Goal: Complete application form

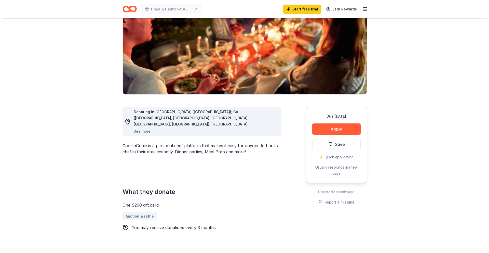
scroll to position [61, 0]
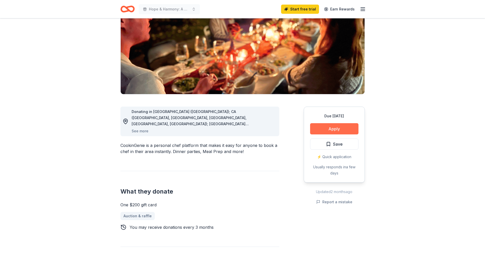
click at [332, 127] on button "Apply" at bounding box center [334, 128] width 48 height 11
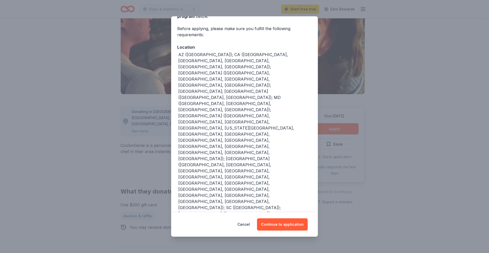
scroll to position [38, 0]
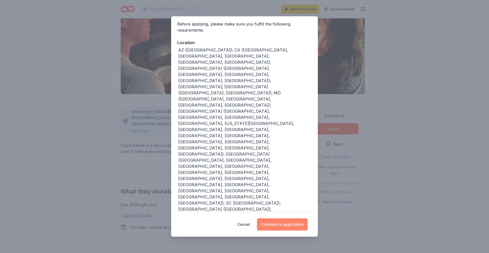
click at [278, 225] on button "Continue to application" at bounding box center [282, 224] width 51 height 12
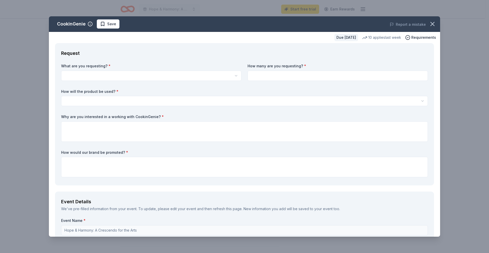
scroll to position [0, 0]
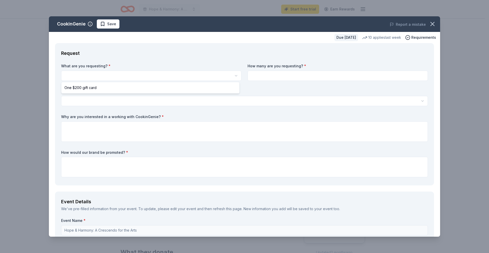
click at [110, 74] on html "Hope & Harmony: A Crescendo for the Arts Start free trial Earn Rewards Due in 1…" at bounding box center [244, 126] width 489 height 253
select select "One $200 gift card"
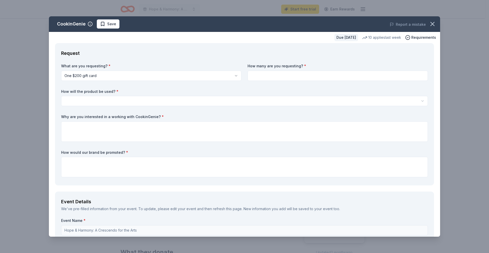
click at [279, 78] on input at bounding box center [338, 76] width 180 height 10
type input "1"
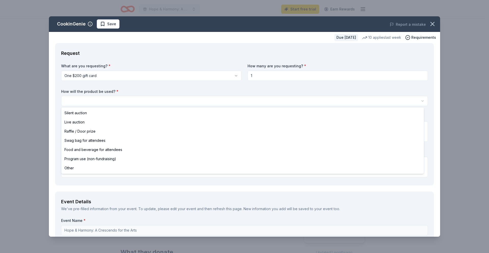
click at [164, 101] on html "Hope & Harmony: A Crescendo for the Arts Start free trial Earn Rewards Due in 1…" at bounding box center [244, 126] width 489 height 253
select select "silentAuction"
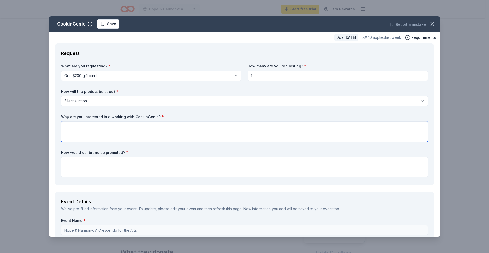
click at [74, 127] on textarea at bounding box center [244, 131] width 367 height 20
drag, startPoint x: 176, startPoint y: 126, endPoint x: 71, endPoint y: 130, distance: 105.3
click at [57, 127] on div "Request What are you requesting? * One $200 gift card One $200 gift card How ma…" at bounding box center [244, 114] width 379 height 142
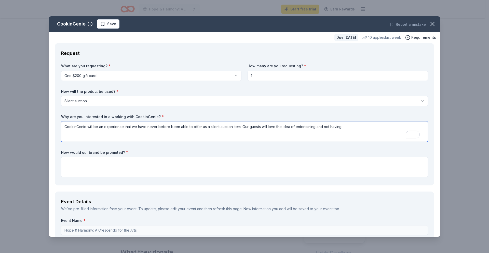
click at [241, 126] on textarea "CookinGenie will be an experience that we have never before been able to offer …" at bounding box center [244, 131] width 367 height 20
click at [249, 126] on textarea "CookinGenie will be an experience that we have never before been able to offer …" at bounding box center [244, 131] width 367 height 20
click at [264, 126] on textarea "CookinGenie will be an experience that we have never before been able to offer …" at bounding box center [244, 131] width 367 height 20
drag, startPoint x: 269, startPoint y: 126, endPoint x: 277, endPoint y: 126, distance: 8.2
click at [277, 126] on textarea "CookinGenie will be an experience that we have never before been able to offer …" at bounding box center [244, 131] width 367 height 20
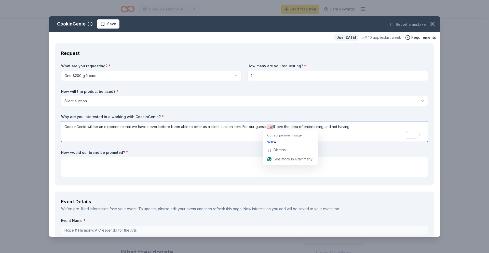
click at [268, 127] on textarea "CookinGenie will be an experience that we have never before been able to offer …" at bounding box center [244, 131] width 367 height 20
drag, startPoint x: 268, startPoint y: 127, endPoint x: 349, endPoint y: 129, distance: 80.8
click at [349, 129] on textarea "CookinGenie will be an experience that we have never before been able to offer …" at bounding box center [244, 131] width 367 height 20
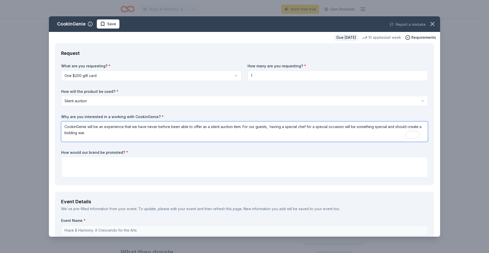
type textarea "CookinGenie will be an experience that we have never before been able to offer …"
click at [90, 166] on textarea "To enrich screen reader interactions, please activate Accessibility in Grammarl…" at bounding box center [244, 167] width 367 height 20
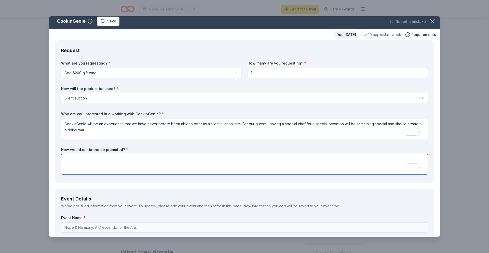
scroll to position [3, 0]
paste textarea "Donate an item to our silent auction, and your generosity will be highlighted t…"
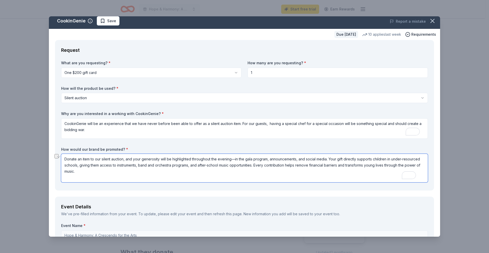
drag, startPoint x: 63, startPoint y: 159, endPoint x: 89, endPoint y: 160, distance: 25.2
click at [89, 160] on textarea "Donate an item to our silent auction, and your generosity will be highlighted t…" at bounding box center [244, 168] width 367 height 29
click at [131, 176] on textarea "CookinGenie's donation to our silent auction, and your generosity will be highl…" at bounding box center [244, 168] width 367 height 29
click at [89, 161] on textarea "CookinGenie's donation to our silent auction, and your generosity will be highl…" at bounding box center [244, 168] width 367 height 29
click at [175, 160] on textarea "CookinGenie's donation to our silent auction, and your generosity will be highl…" at bounding box center [244, 168] width 367 height 29
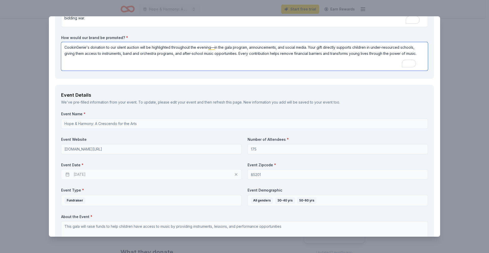
scroll to position [121, 0]
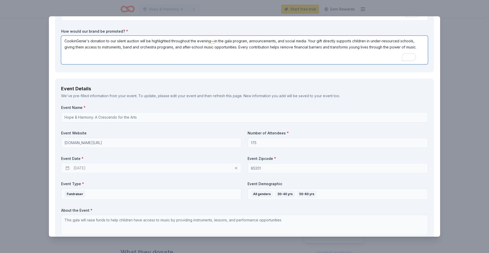
type textarea "CookinGenie's donation to our silent auction will be highlighted throughout the…"
click at [93, 168] on div "04/24/2026" at bounding box center [151, 168] width 180 height 10
click at [68, 168] on div "04/24/2026" at bounding box center [151, 168] width 180 height 10
click at [83, 168] on div "04/24/2026" at bounding box center [151, 168] width 180 height 10
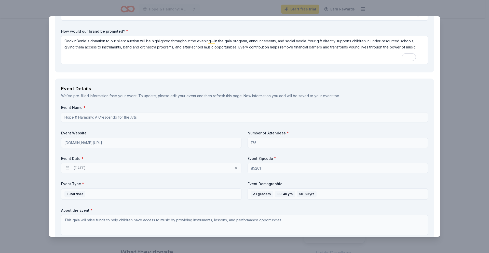
click at [83, 168] on div "04/24/2026" at bounding box center [151, 168] width 180 height 10
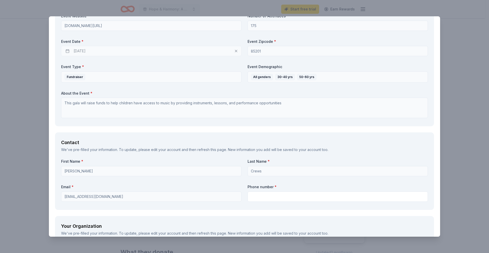
scroll to position [238, 0]
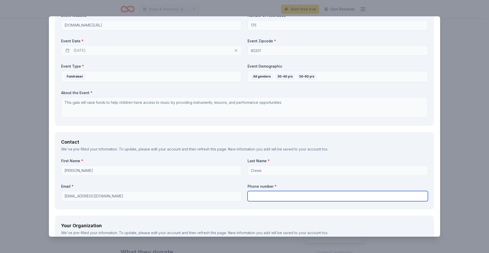
click at [253, 193] on input "text" at bounding box center [338, 196] width 180 height 10
type input "6023803688"
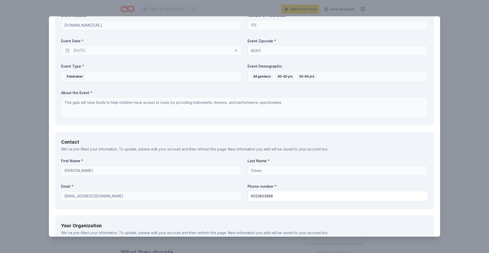
click at [191, 212] on div "Request What are you requesting? * One $200 gift card One $200 gift card How ma…" at bounding box center [244, 172] width 391 height 734
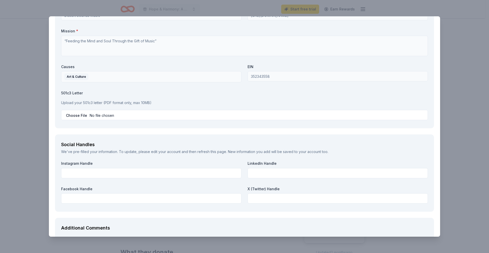
scroll to position [482, 0]
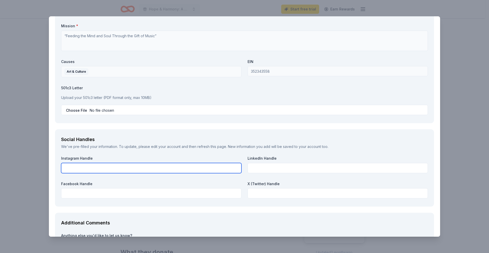
click at [98, 167] on input "text" at bounding box center [151, 168] width 180 height 10
type input "desertsoundsaz"
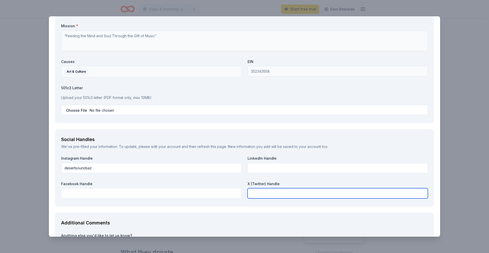
click at [254, 192] on input "text" at bounding box center [338, 193] width 180 height 10
type input "givekidsmusic"
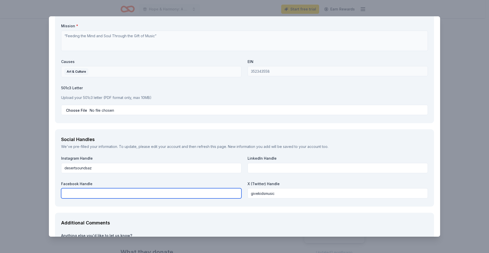
click at [130, 195] on input "text" at bounding box center [151, 193] width 180 height 10
paste input "https://www.facebook.com/DesertSoundsMusic"
type input "https://www.facebook.com/DesertSoundsMusic"
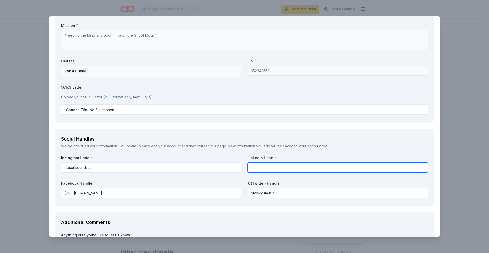
click at [268, 170] on input "text" at bounding box center [338, 167] width 180 height 10
paste input "https://www.linkedin.com/search/results/all/?fetchDeterministicClustersOnly=tru…"
type input "https://www.linkedin.com/search/results/all/?fetchDeterministicClustersOnly=tru…"
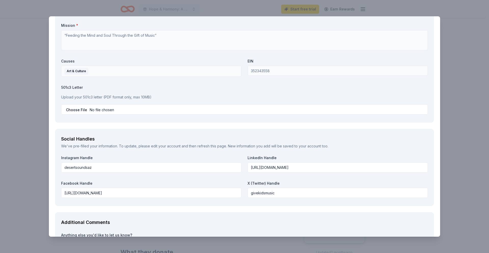
scroll to position [0, 0]
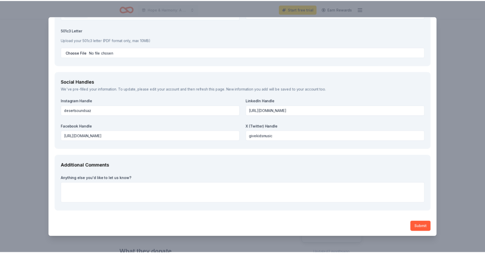
scroll to position [541, 0]
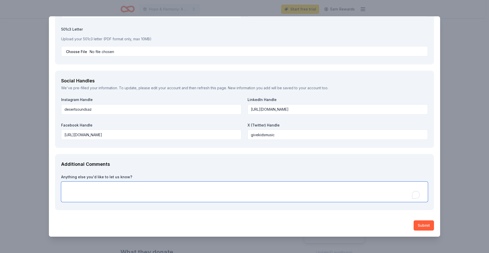
click at [124, 191] on textarea "To enrich screen reader interactions, please activate Accessibility in Grammarl…" at bounding box center [244, 191] width 367 height 20
click at [121, 196] on textarea "Thank you for considering this request. If you have any questions, please reach…" at bounding box center [244, 191] width 367 height 20
type textarea "Thank you for considering this request. If you have any questions, please reach…"
click at [420, 226] on button "Submit" at bounding box center [424, 225] width 20 height 10
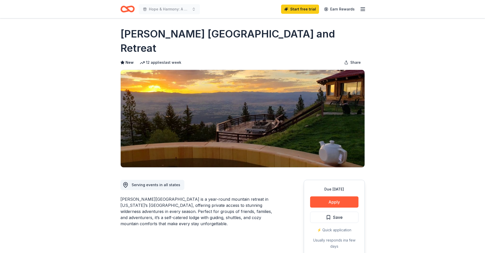
scroll to position [1, 0]
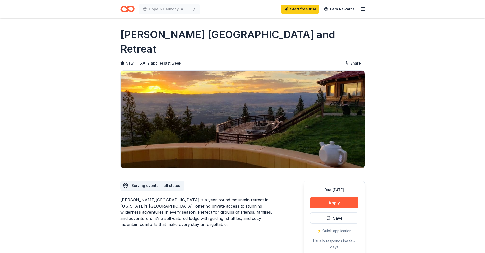
click at [363, 11] on icon "button" at bounding box center [363, 9] width 6 height 6
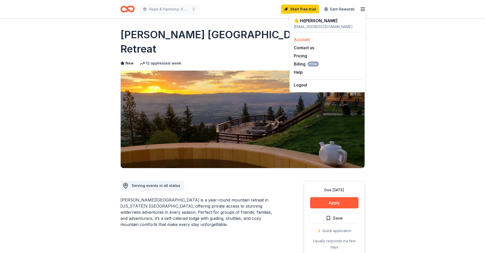
click at [304, 39] on link "Account" at bounding box center [302, 39] width 16 height 5
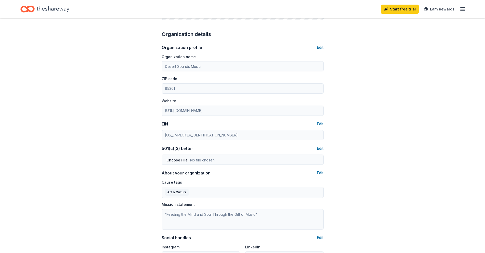
scroll to position [153, 0]
click at [462, 10] on icon "button" at bounding box center [463, 9] width 6 height 6
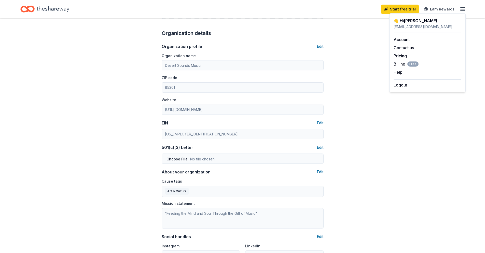
click at [356, 57] on div "Account About me Profile Edit First name Jennifer Last name Crews Role Executiv…" at bounding box center [242, 92] width 485 height 455
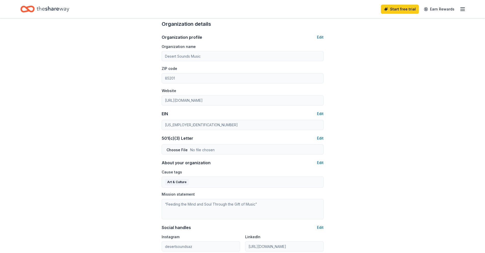
scroll to position [80, 0]
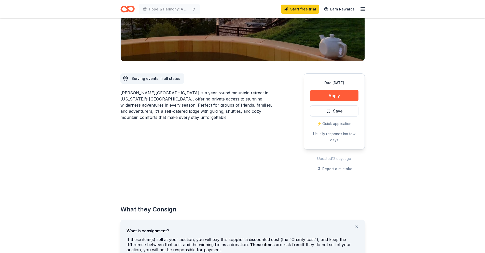
scroll to position [107, 0]
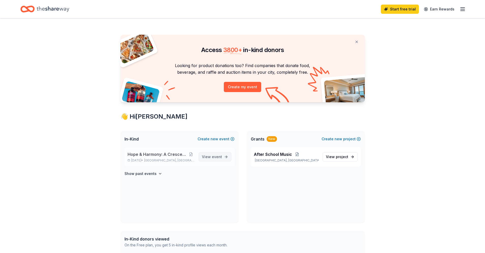
click at [209, 157] on span "View event" at bounding box center [212, 157] width 20 height 6
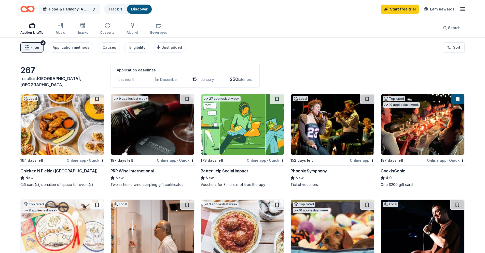
click at [78, 8] on span "Hope & Harmony: A Crescendo for the Arts" at bounding box center [69, 9] width 41 height 6
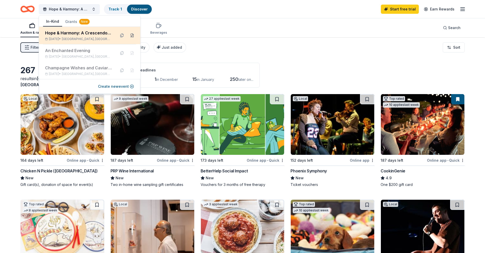
click at [133, 36] on button at bounding box center [132, 35] width 8 height 8
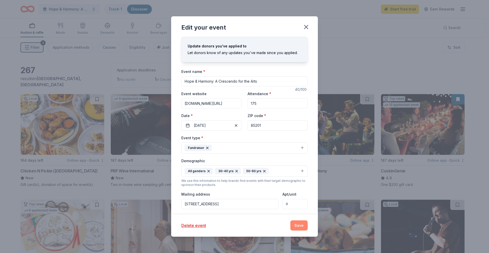
click at [300, 226] on button "Save" at bounding box center [298, 225] width 17 height 10
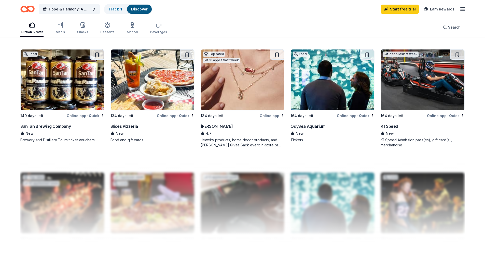
scroll to position [370, 0]
